Goal: Information Seeking & Learning: Learn about a topic

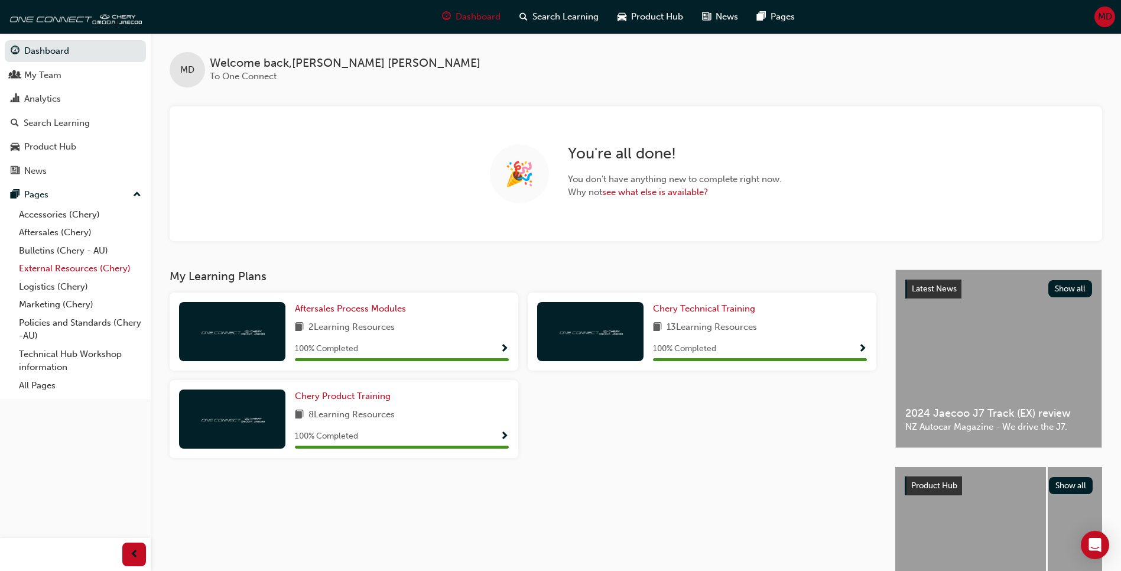
drag, startPoint x: 84, startPoint y: 264, endPoint x: 73, endPoint y: 271, distance: 13.3
click at [84, 264] on link "External Resources (Chery)" at bounding box center [80, 268] width 132 height 18
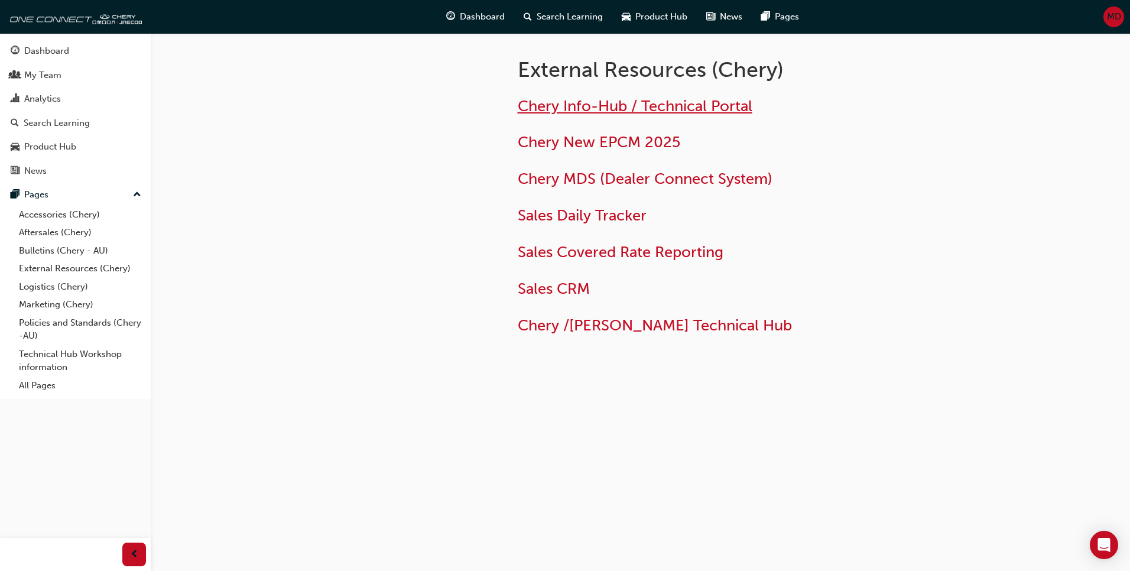
click at [714, 101] on span "Chery Info-Hub / Technical Portal" at bounding box center [635, 106] width 235 height 18
click at [84, 353] on link "Technical Hub Workshop information" at bounding box center [80, 360] width 132 height 31
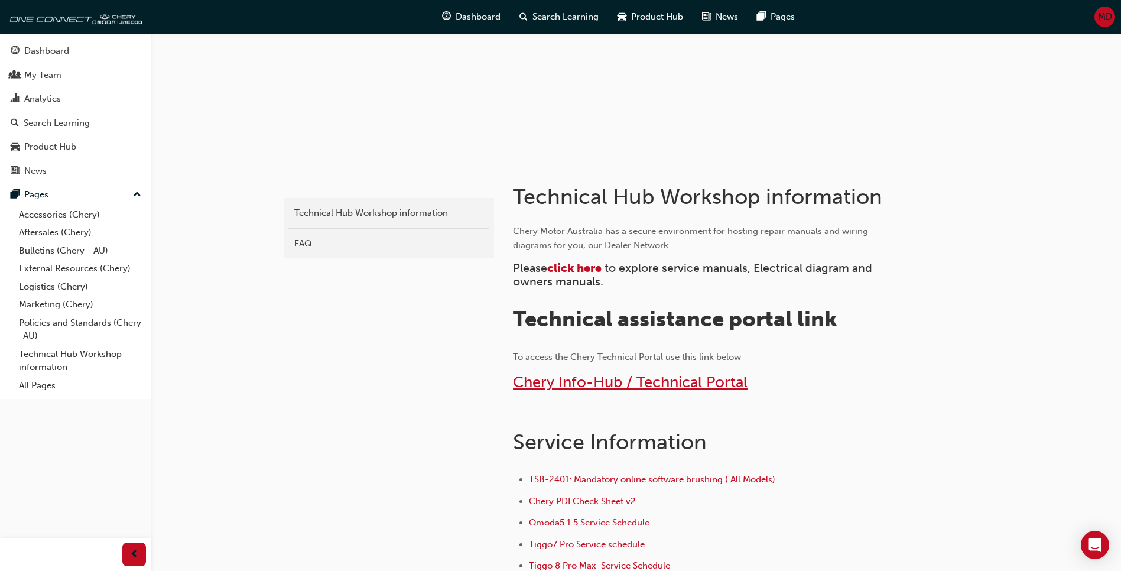
scroll to position [118, 0]
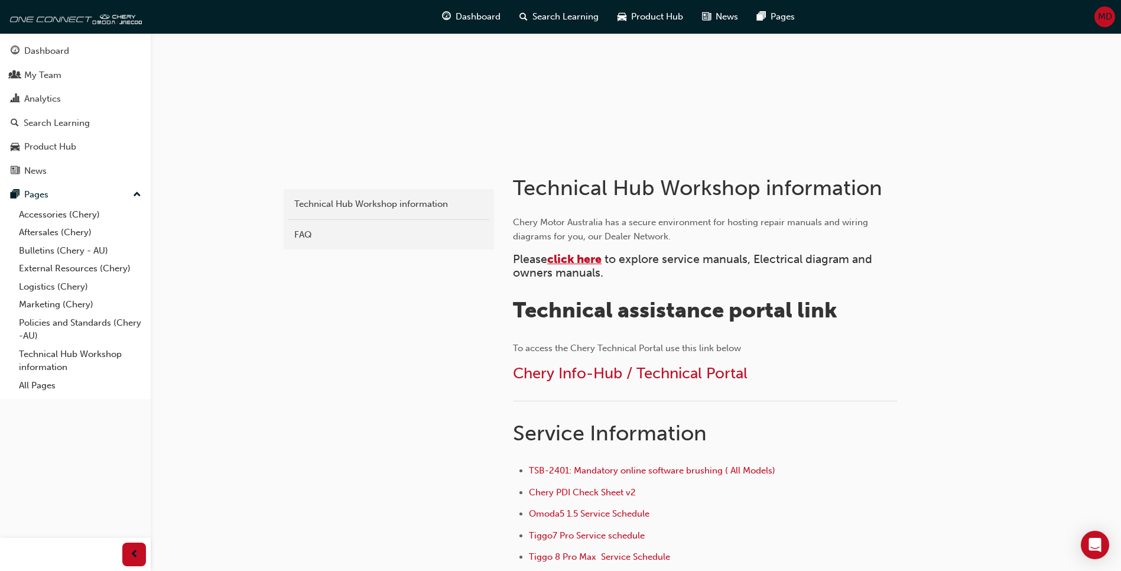
click at [600, 255] on span "click here" at bounding box center [574, 259] width 54 height 14
